Goal: Check status: Check status

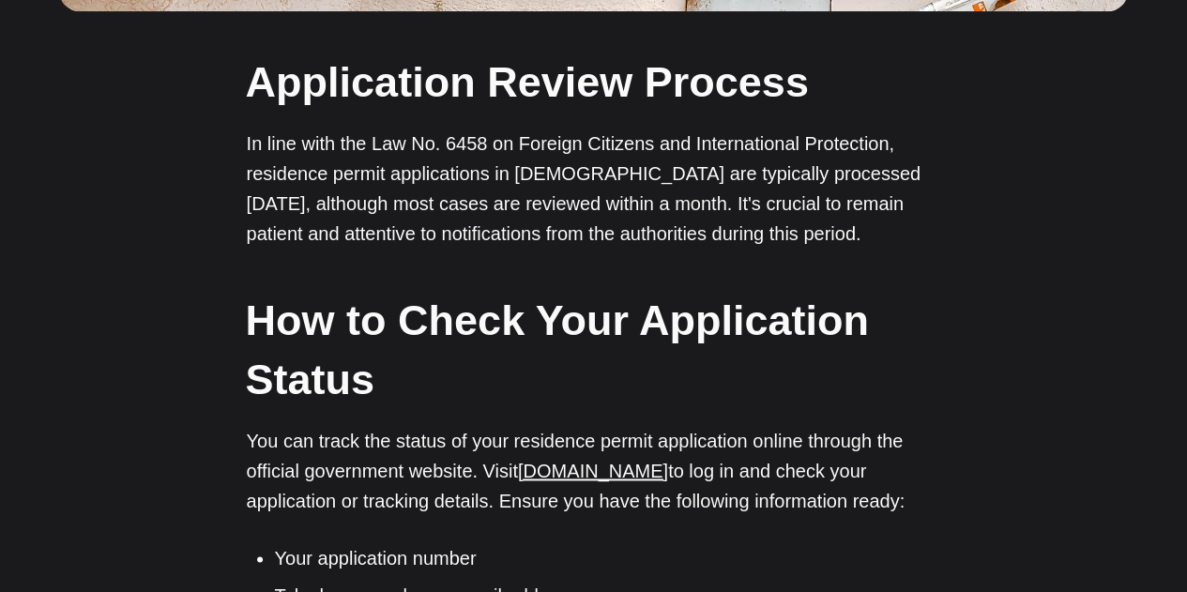
scroll to position [1126, 0]
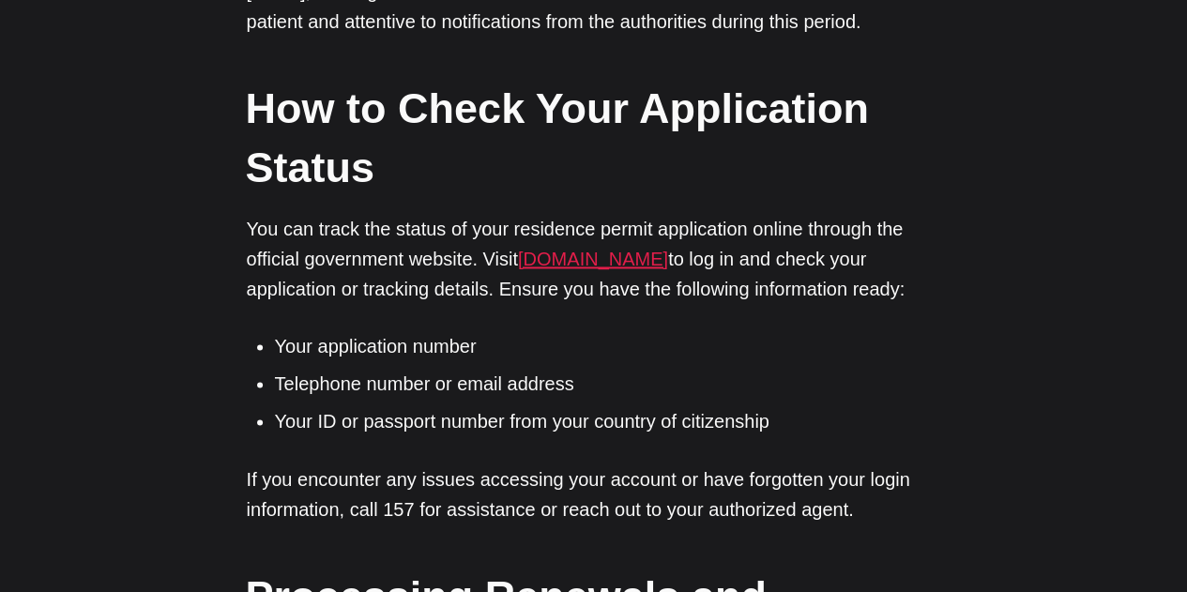
scroll to position [0, 0]
click at [653, 265] on link "[DOMAIN_NAME]" at bounding box center [593, 259] width 150 height 21
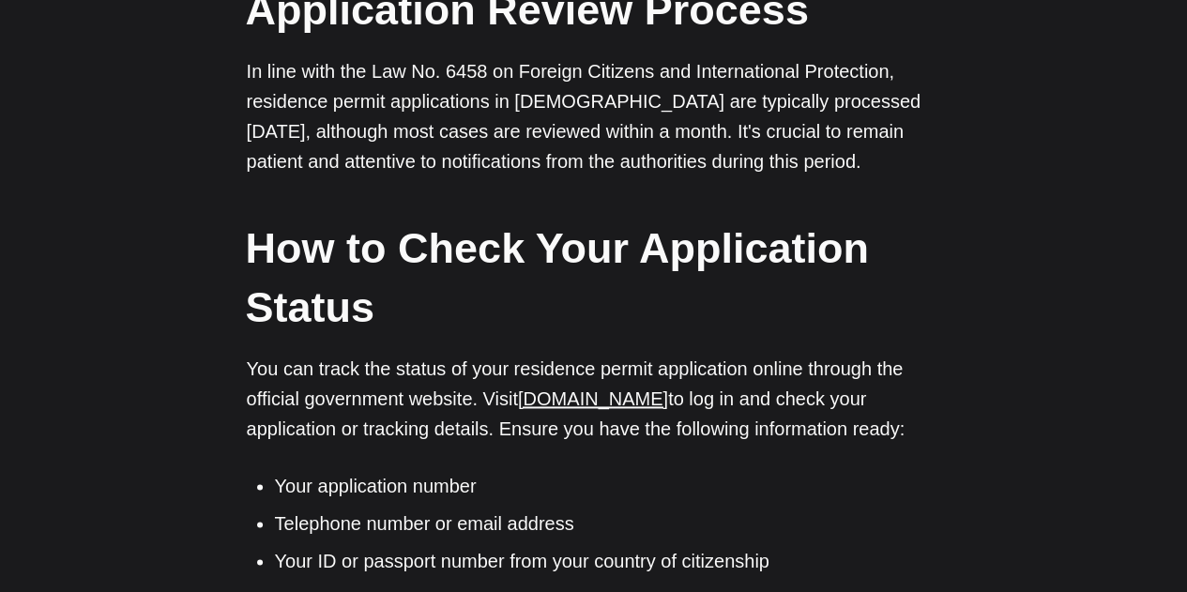
scroll to position [1314, 0]
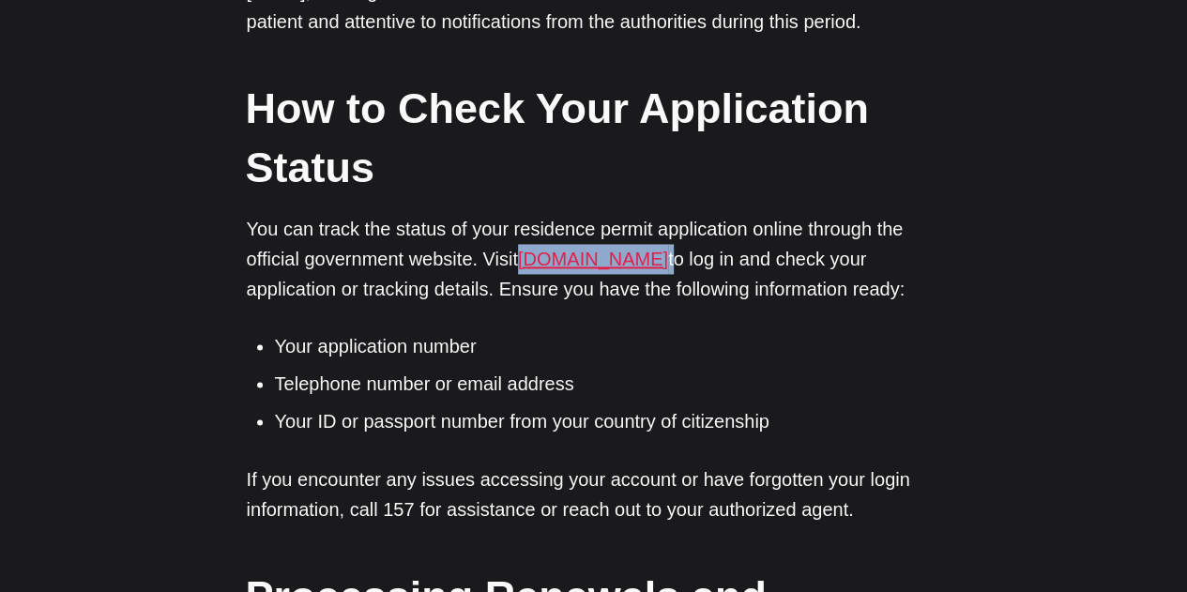
drag, startPoint x: 687, startPoint y: 263, endPoint x: 526, endPoint y: 260, distance: 161.5
click at [526, 260] on p "You can track the status of your residence permit application online through th…" at bounding box center [594, 259] width 695 height 90
copy p "[DOMAIN_NAME]"
